Goal: Find specific page/section: Find specific page/section

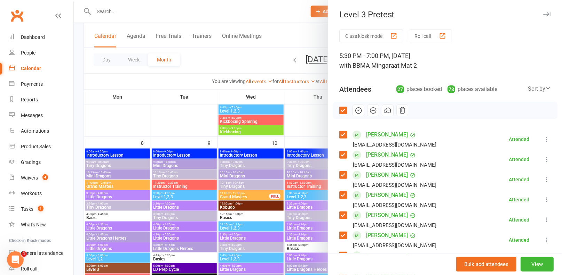
scroll to position [118, 0]
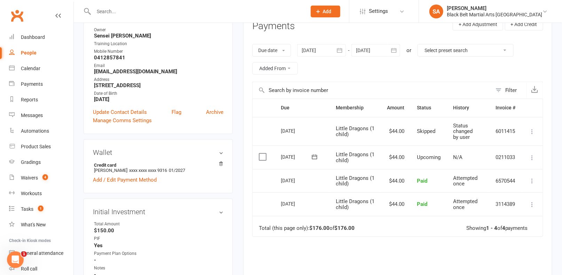
click at [115, 11] on input "text" at bounding box center [196, 12] width 210 height 10
paste input "[PERSON_NAME]"
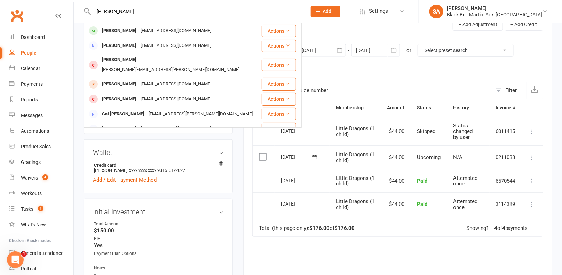
type input "[PERSON_NAME]"
click at [119, 29] on div "[PERSON_NAME]" at bounding box center [119, 31] width 39 height 10
